Goal: Find specific page/section: Find specific page/section

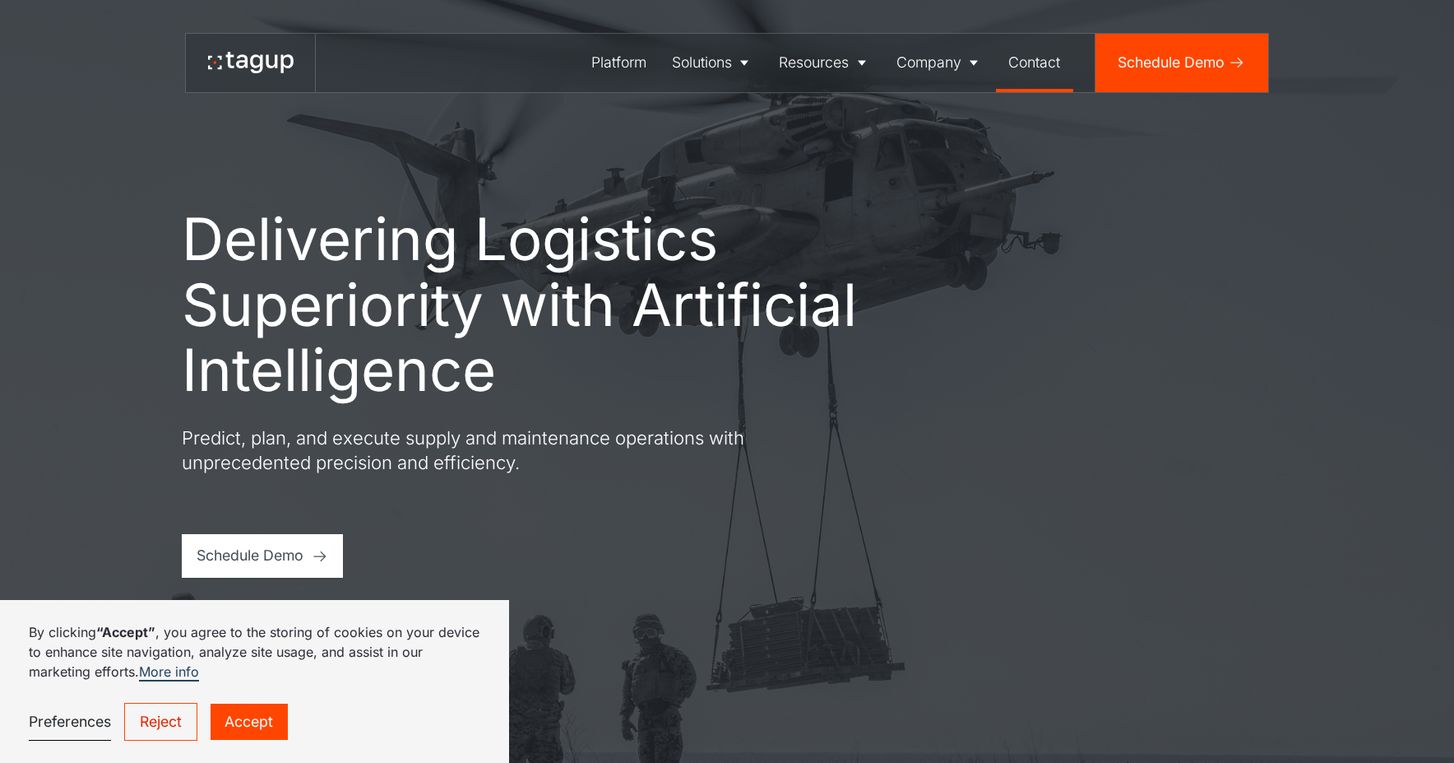
click at [1028, 73] on div "Contact" at bounding box center [1034, 63] width 52 height 22
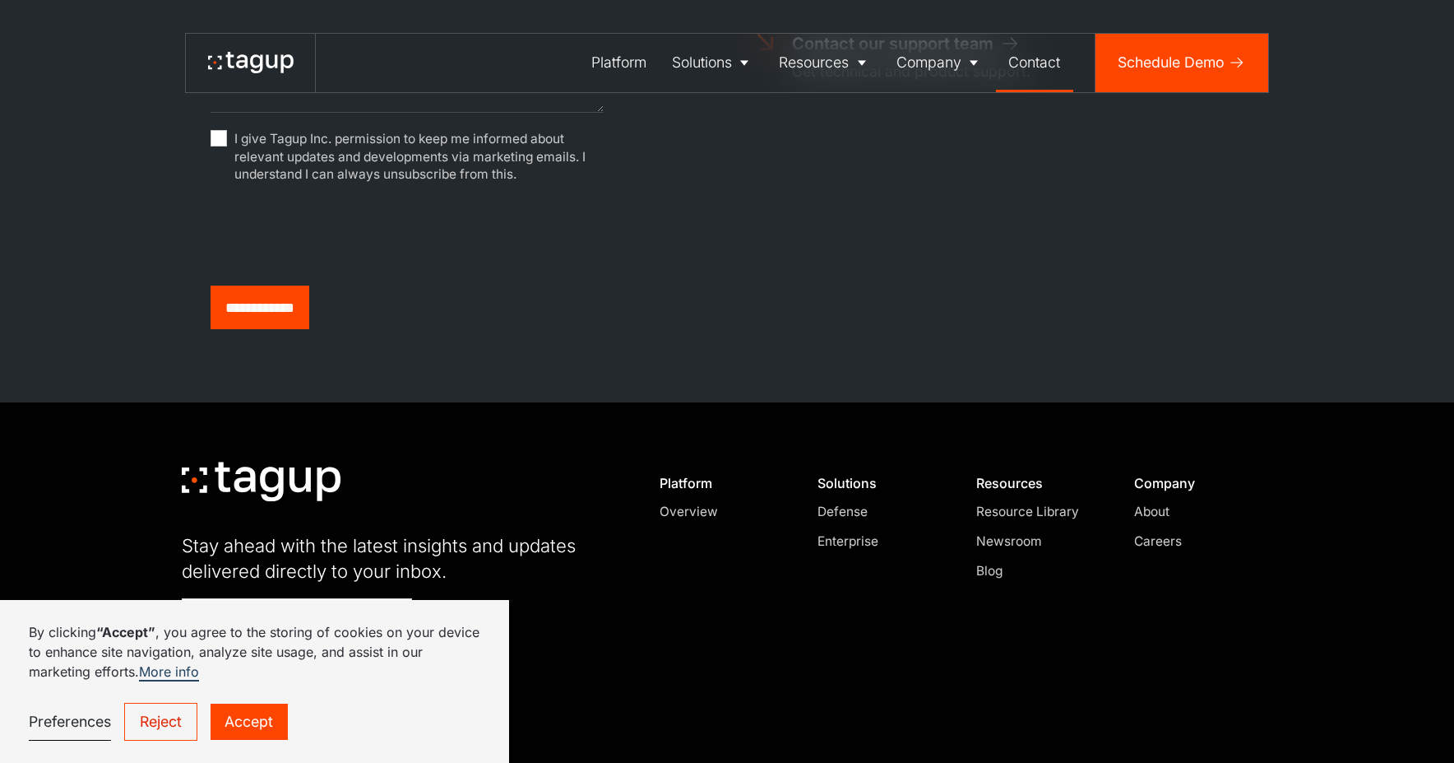
scroll to position [990, 0]
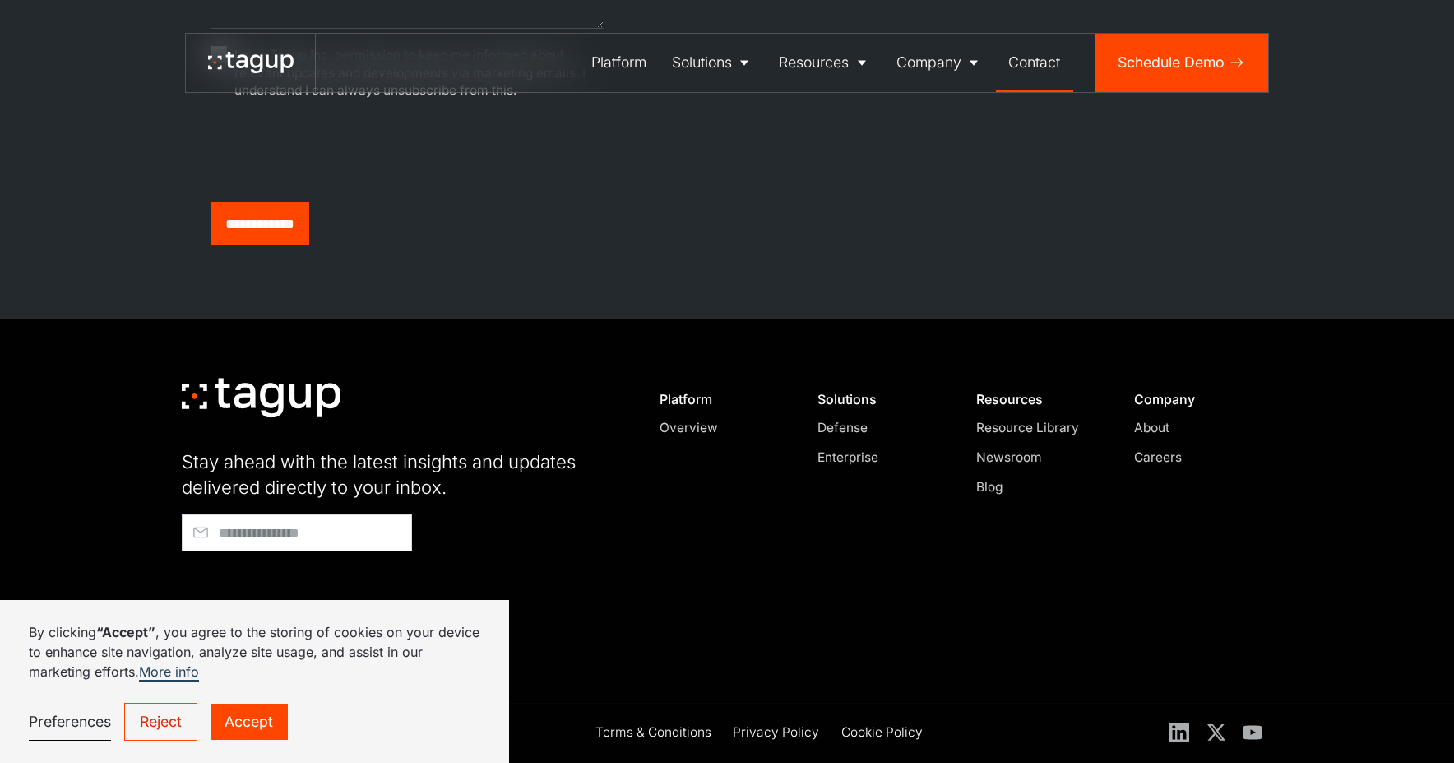
click at [183, 721] on link "Reject" at bounding box center [160, 721] width 72 height 38
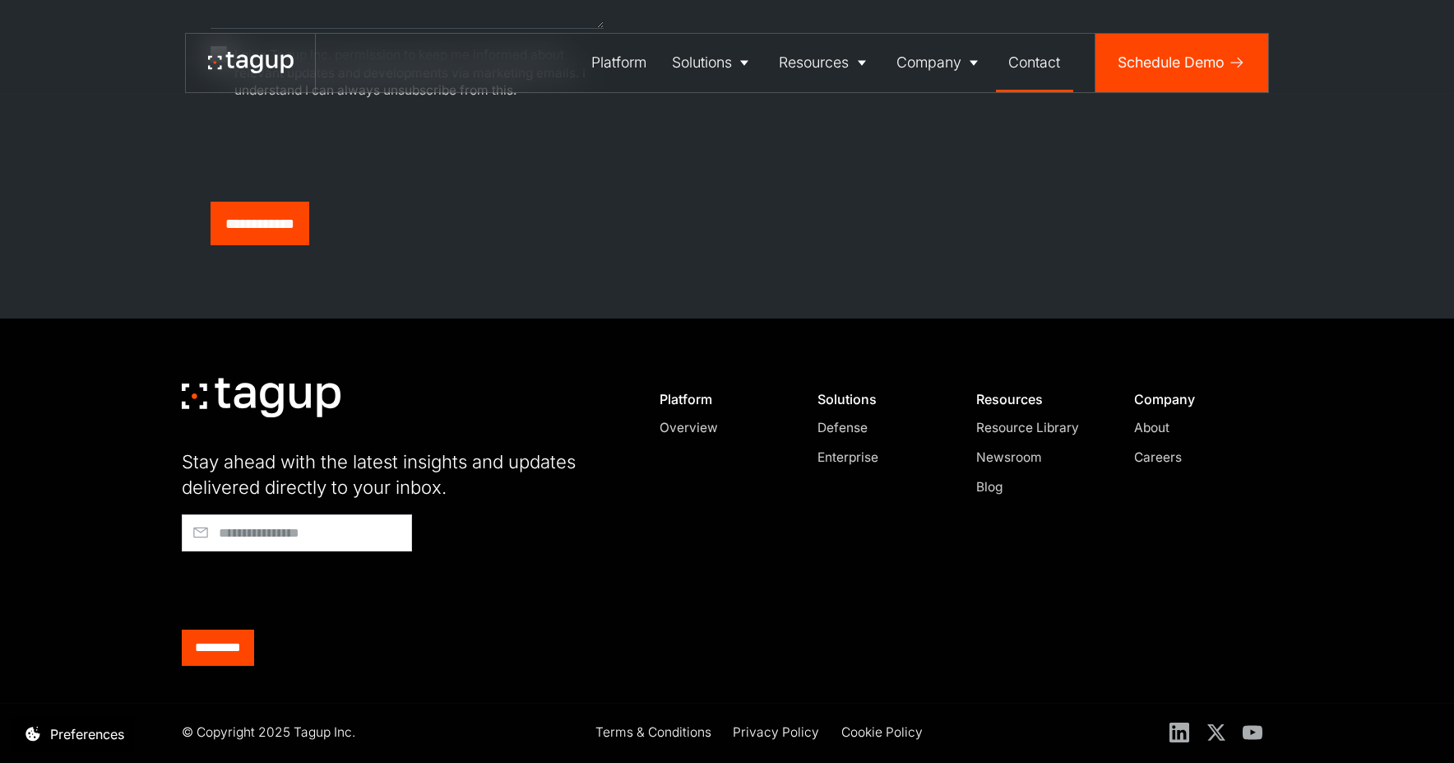
click at [755, 735] on div "Privacy Policy" at bounding box center [776, 731] width 86 height 19
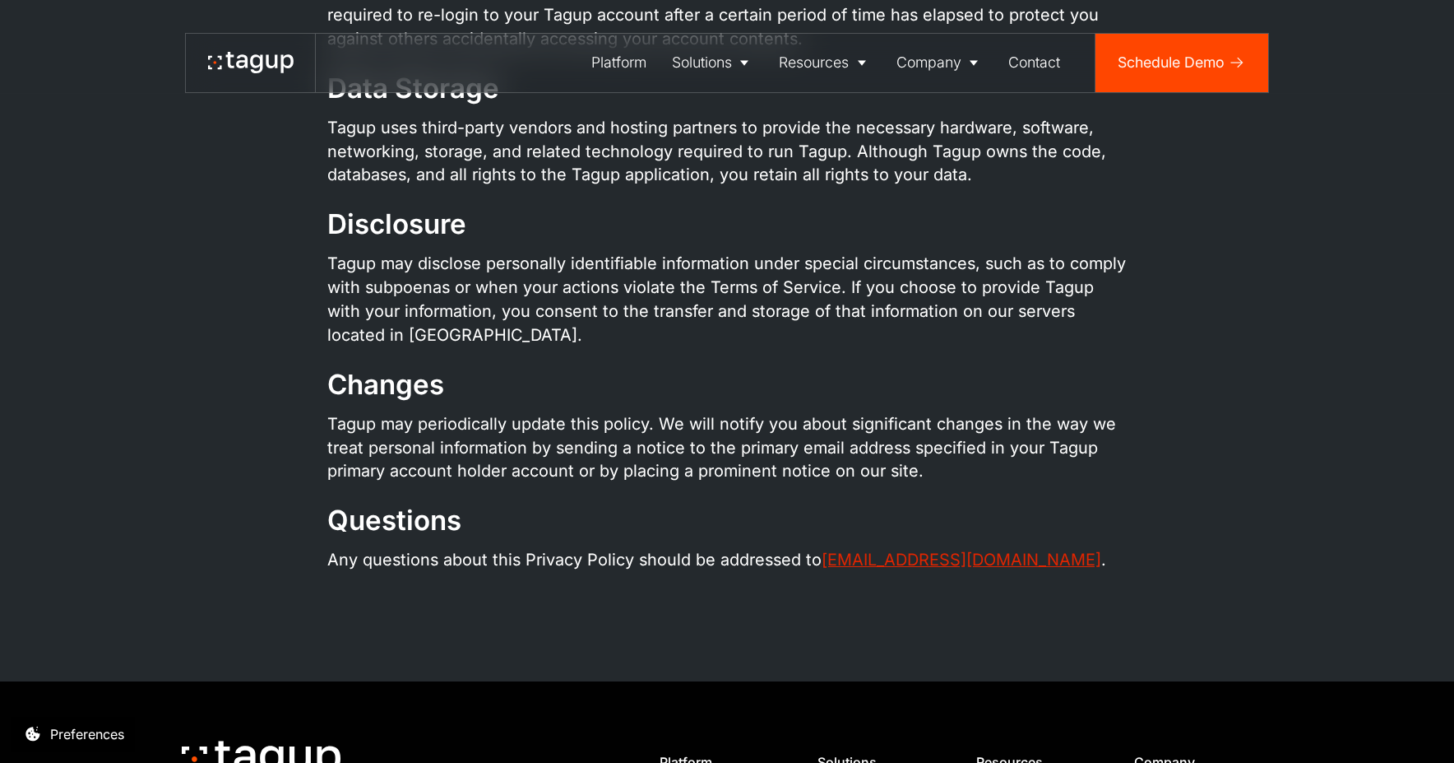
scroll to position [1495, 0]
